Goal: Information Seeking & Learning: Check status

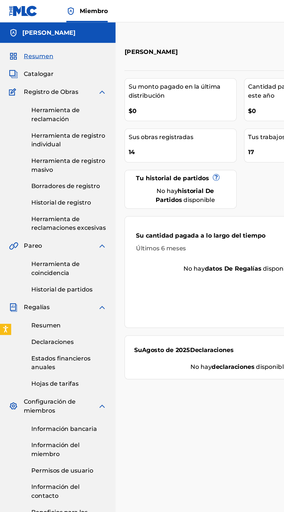
click at [36, 158] on font "Historial de registro" at bounding box center [47, 158] width 46 height 6
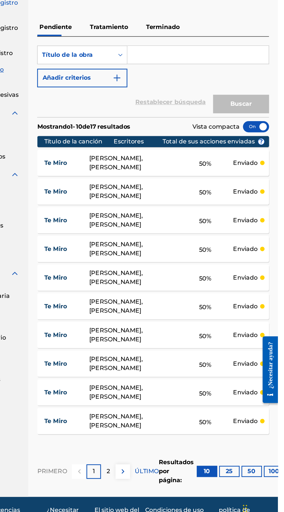
click at [223, 437] on div "50 %" at bounding box center [227, 430] width 43 height 13
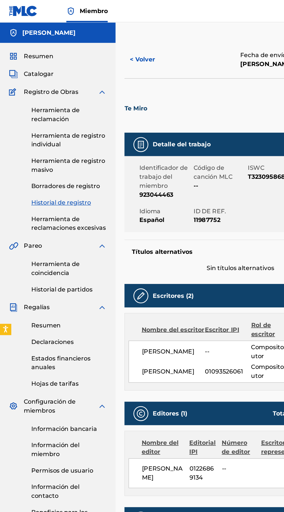
click at [111, 40] on button "< Volver" at bounding box center [114, 46] width 35 height 14
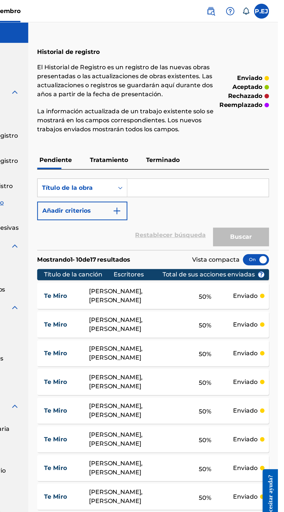
click at [250, 10] on img at bounding box center [246, 8] width 7 height 7
click at [169, 33] on div "Historial de registro El Historial de Registro es un registro de las nuevas obr…" at bounding box center [166, 71] width 139 height 79
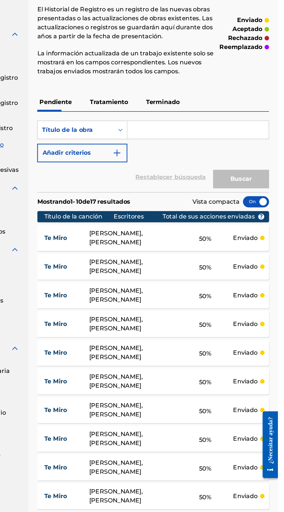
click at [268, 446] on font "¿Necesitar ayuda?" at bounding box center [267, 432] width 5 height 36
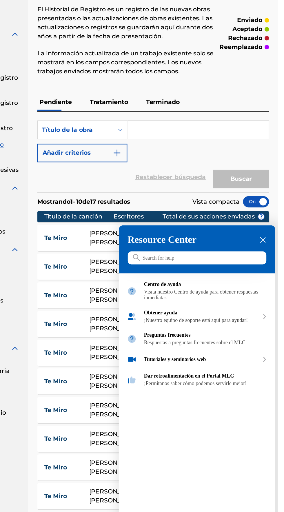
click at [109, 193] on input "Search for help" at bounding box center [134, 188] width 108 height 10
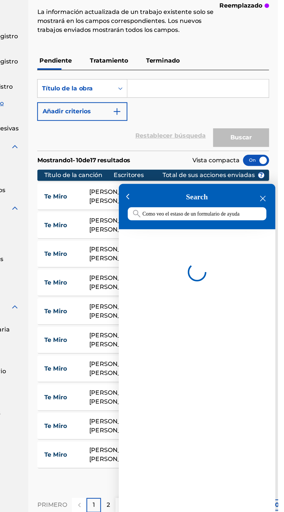
scroll to position [0, 2]
type input "Como veo el estaso de un formulario de ayuda"
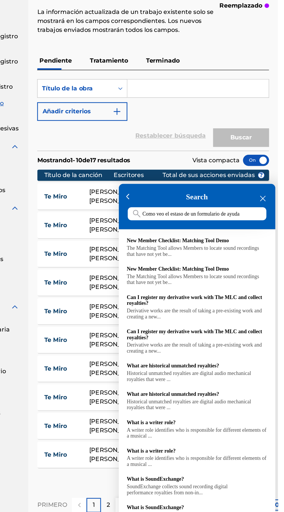
click at [169, 149] on input "Como veo el estaso de un formulario de ayuda" at bounding box center [134, 144] width 108 height 10
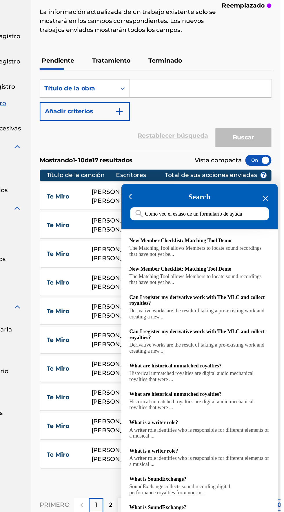
scroll to position [0, 0]
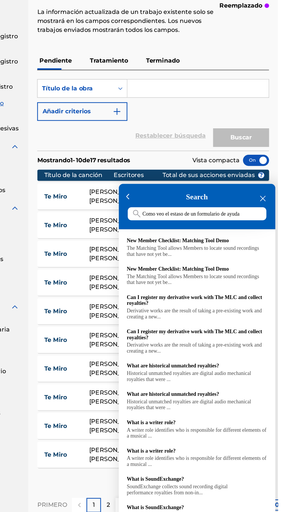
click at [185, 149] on input "Como veo el estaso de un formulario de ayuda" at bounding box center [134, 144] width 108 height 10
click at [194, 156] on div "Search Como veo el estaso de un formulario de ayuda" at bounding box center [134, 138] width 122 height 35
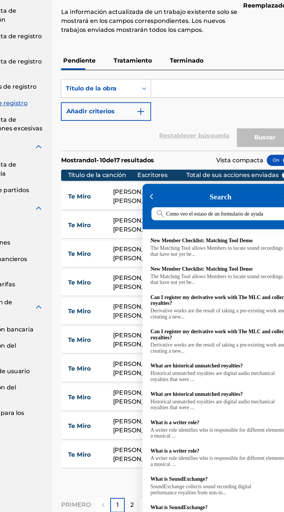
click at [16, 192] on div at bounding box center [79, 157] width 284 height 512
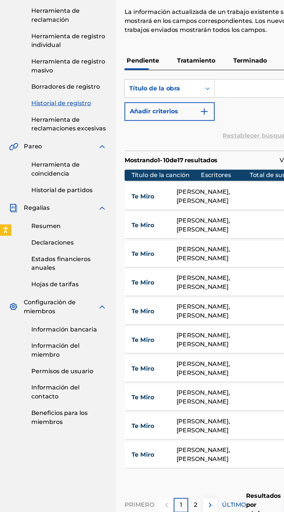
click at [39, 336] on font "Información bancaria" at bounding box center [49, 334] width 51 height 6
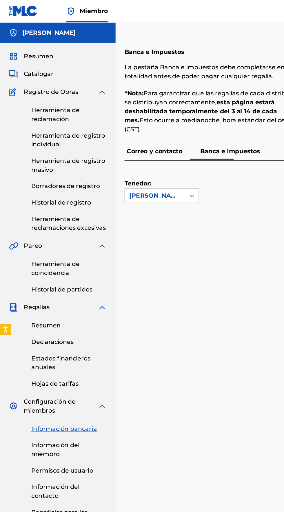
click at [22, 43] on font "Resumen" at bounding box center [30, 44] width 23 height 6
